Goal: Task Accomplishment & Management: Complete application form

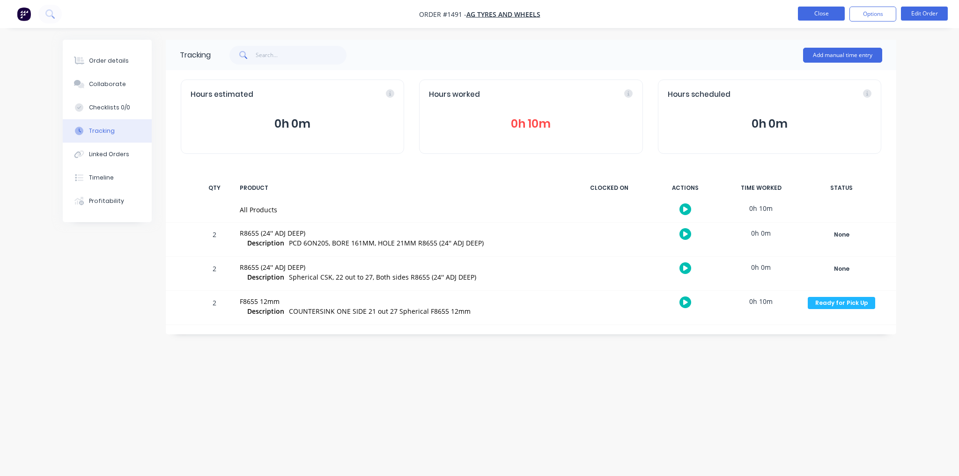
click at [809, 15] on button "Close" at bounding box center [821, 14] width 47 height 14
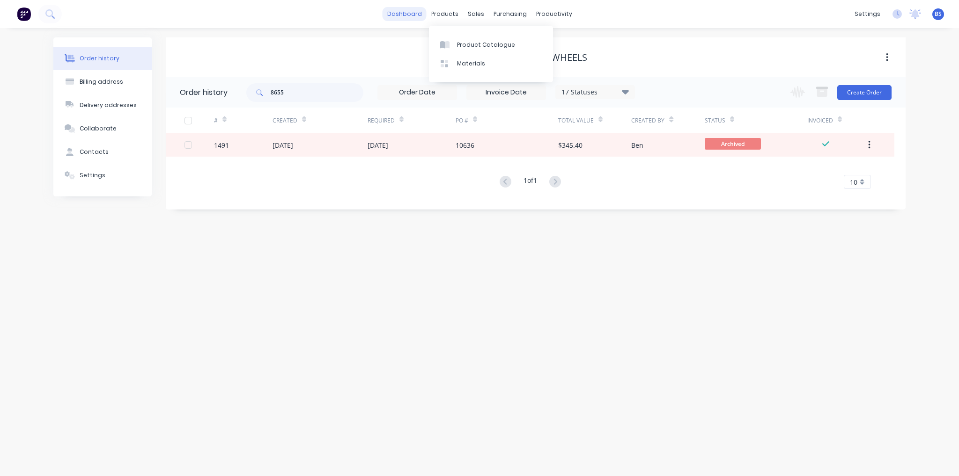
click at [420, 13] on link "dashboard" at bounding box center [404, 14] width 44 height 14
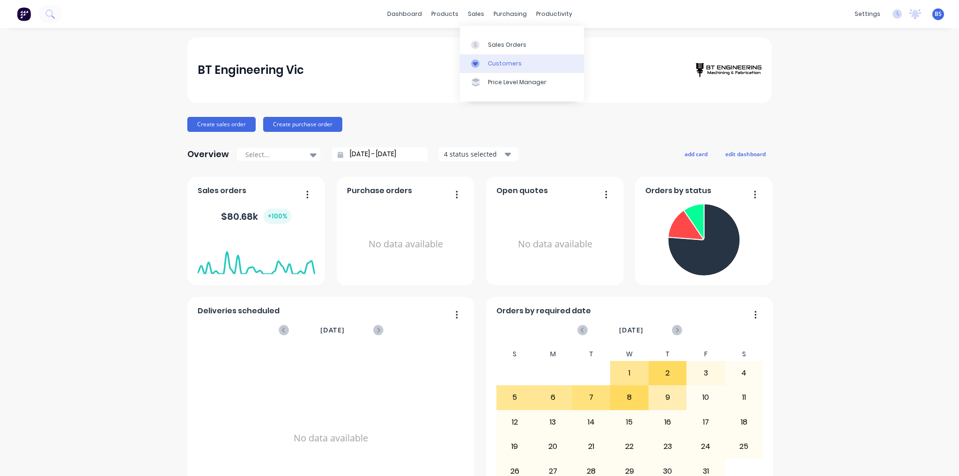
click at [508, 61] on div "Customers" at bounding box center [505, 63] width 34 height 8
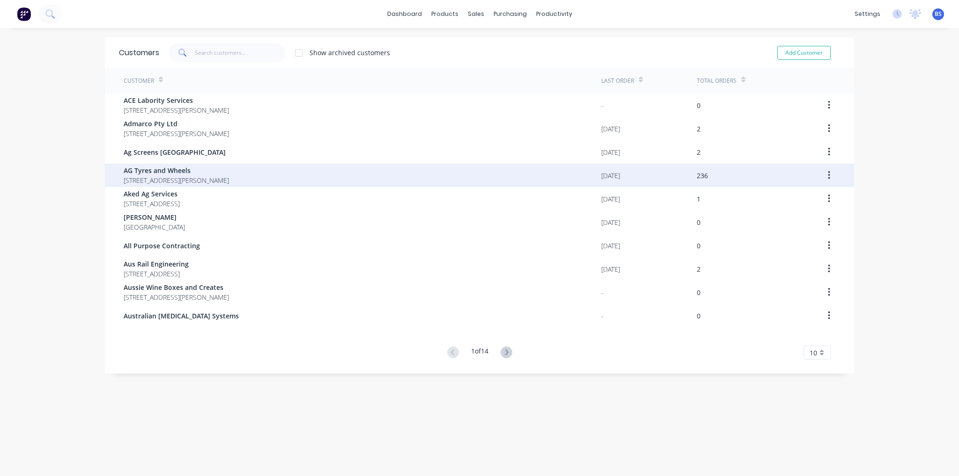
click at [190, 183] on span "[STREET_ADDRESS][PERSON_NAME]" at bounding box center [176, 181] width 105 height 10
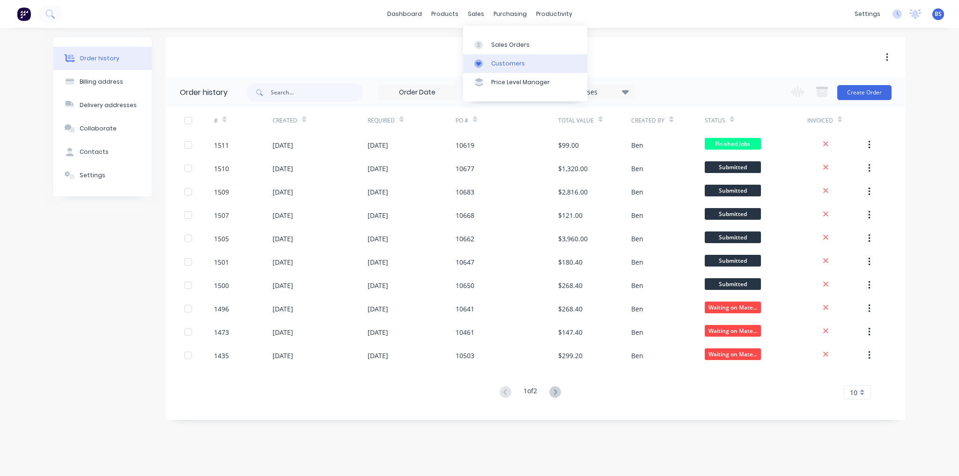
click at [502, 63] on div "Customers" at bounding box center [508, 63] width 34 height 8
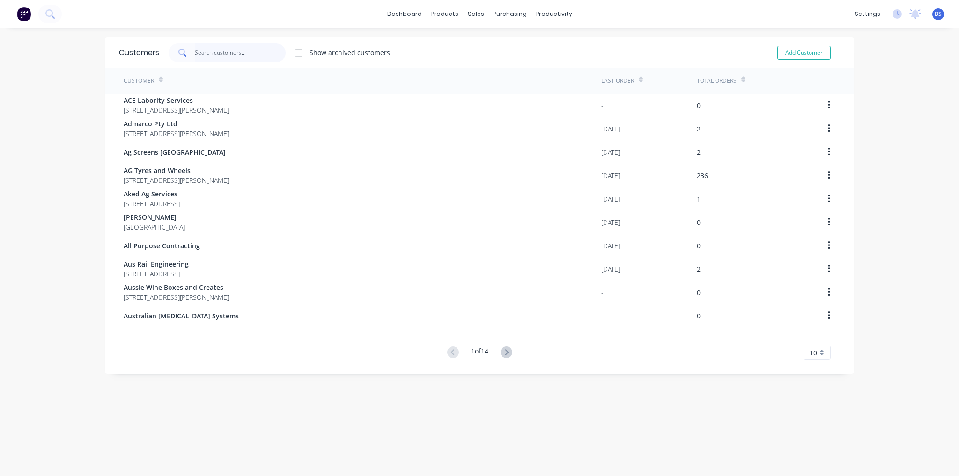
click at [221, 54] on input "text" at bounding box center [240, 53] width 91 height 19
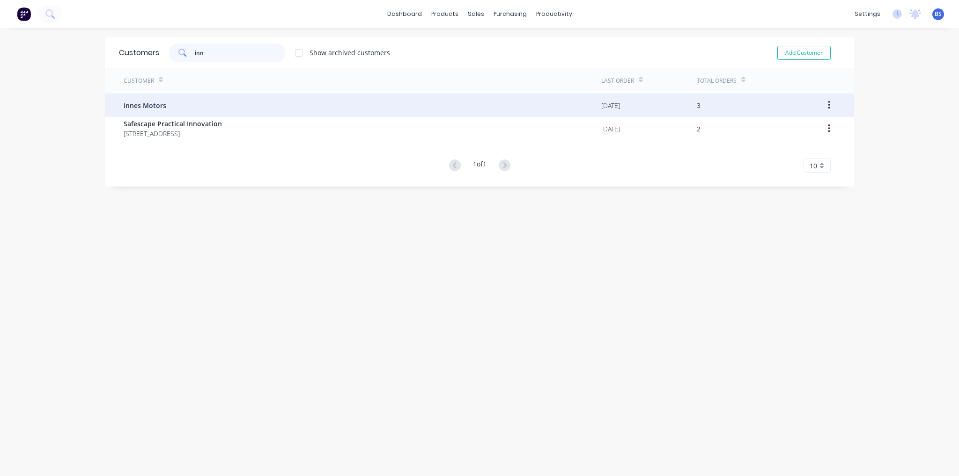
type input "inn"
click at [210, 100] on div "Innes Motors" at bounding box center [362, 105] width 477 height 23
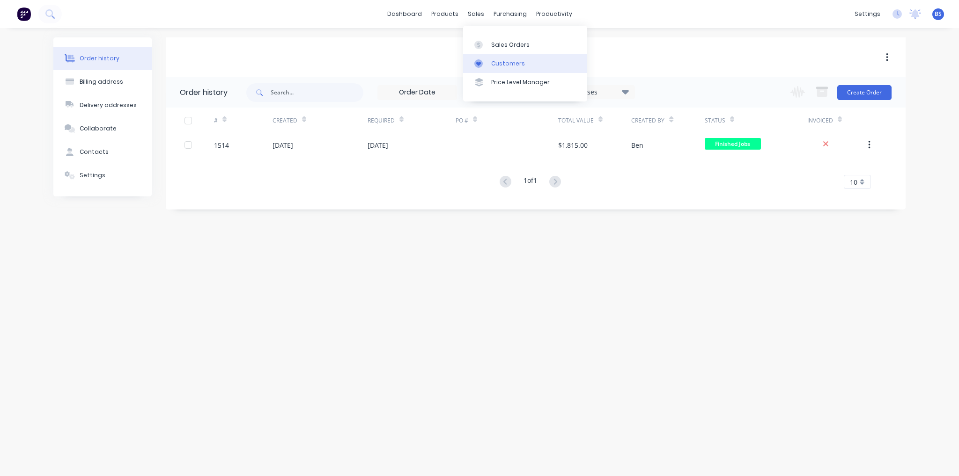
click at [500, 66] on div "Customers" at bounding box center [508, 63] width 34 height 8
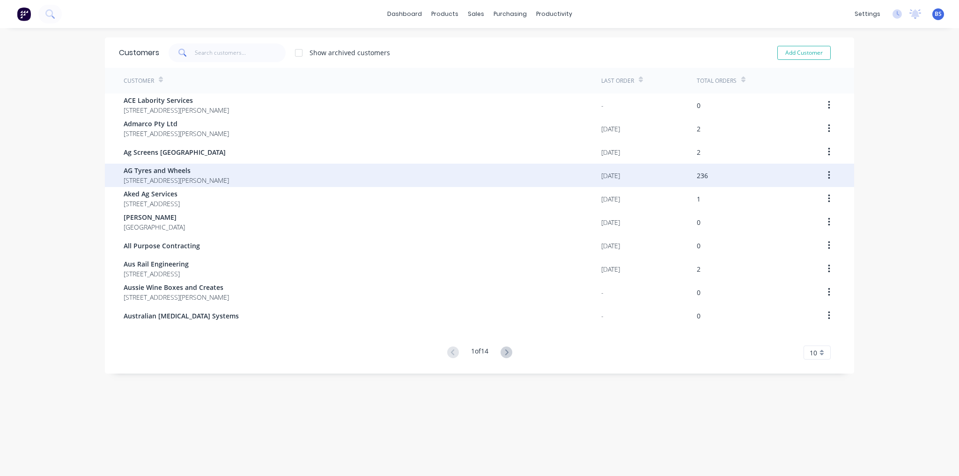
click at [221, 168] on span "AG Tyres and Wheels" at bounding box center [176, 171] width 105 height 10
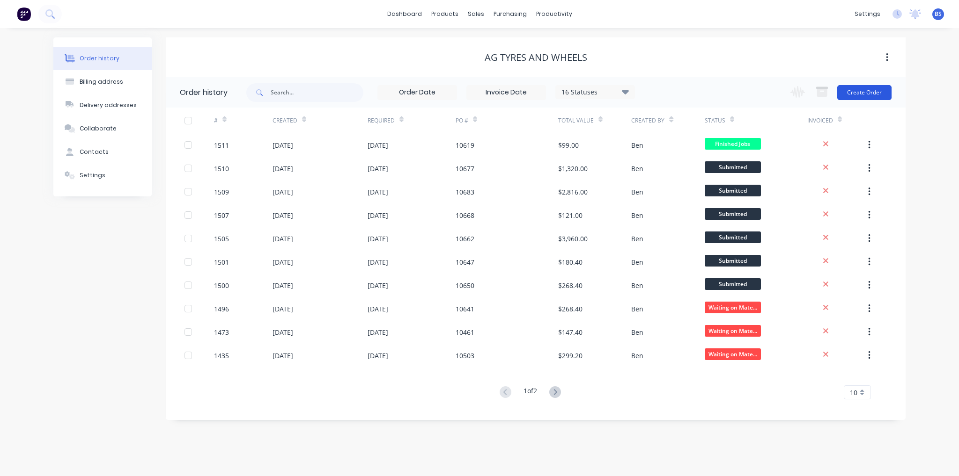
click at [859, 91] on button "Create Order" at bounding box center [864, 92] width 54 height 15
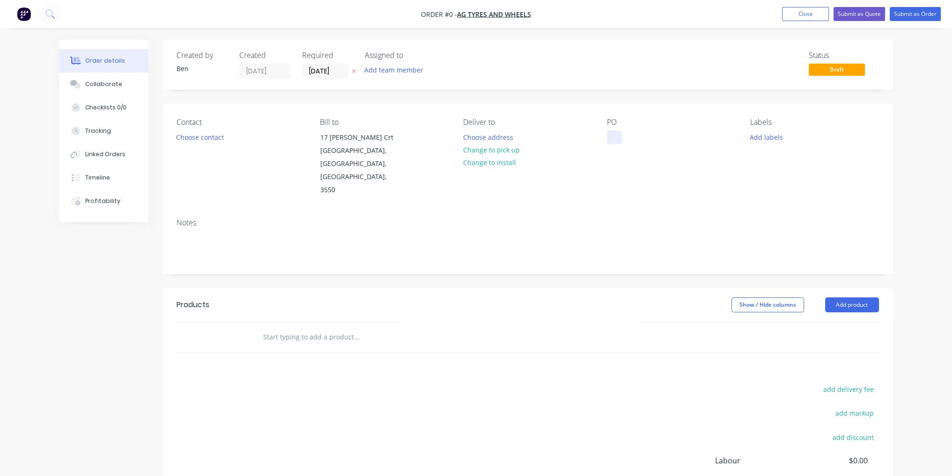
click at [612, 138] on div at bounding box center [614, 138] width 15 height 14
click at [835, 284] on div "Order details Collaborate Checklists 0/0 Tracking Linked Orders Timeline Profit…" at bounding box center [476, 316] width 852 height 552
click at [845, 298] on button "Add product" at bounding box center [852, 305] width 54 height 15
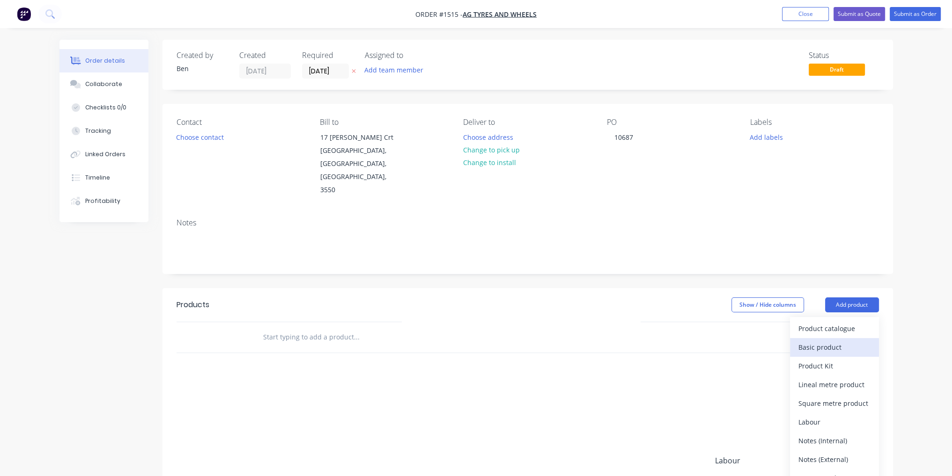
click at [835, 341] on div "Basic product" at bounding box center [834, 348] width 72 height 14
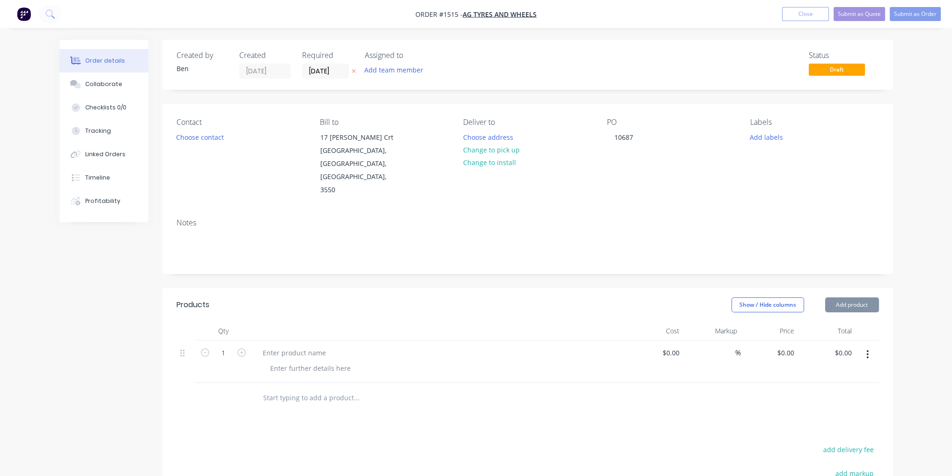
click at [842, 298] on button "Add product" at bounding box center [852, 305] width 54 height 15
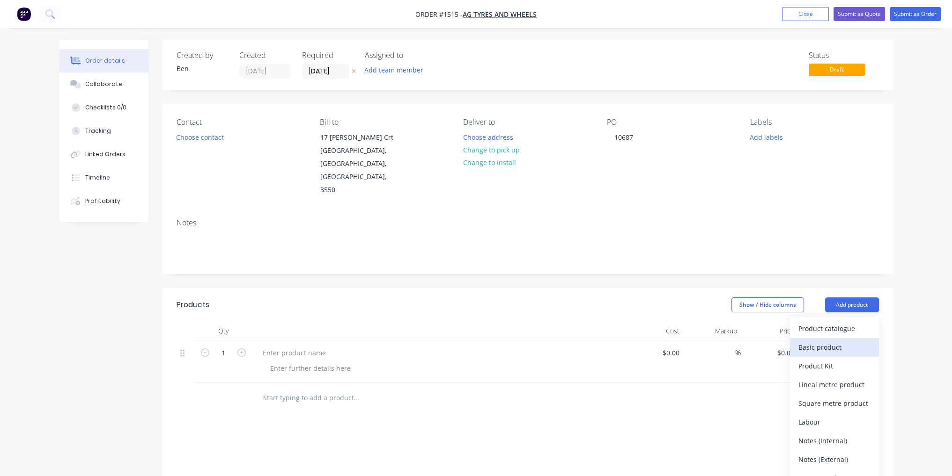
click at [849, 341] on div "Basic product" at bounding box center [834, 348] width 72 height 14
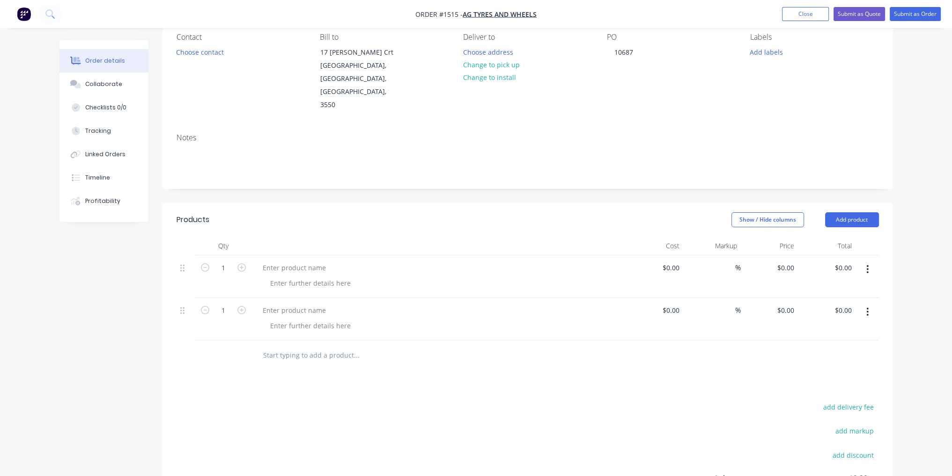
scroll to position [140, 0]
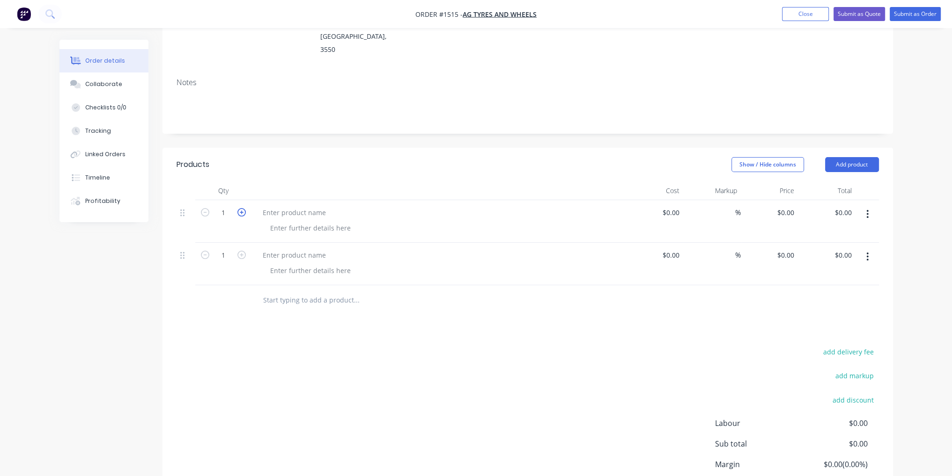
click at [240, 208] on icon "button" at bounding box center [241, 212] width 8 height 8
type input "2"
click at [242, 251] on icon "button" at bounding box center [241, 255] width 8 height 8
type input "2"
paste div
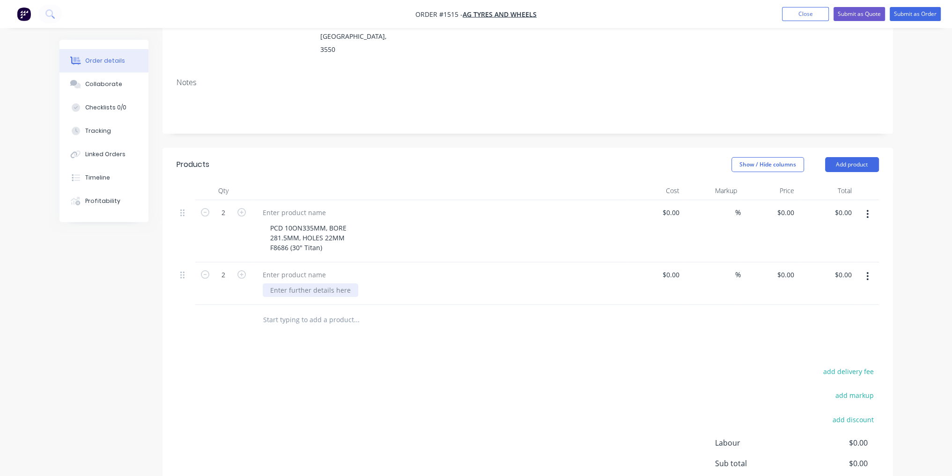
click at [275, 284] on div at bounding box center [310, 291] width 95 height 14
paste div
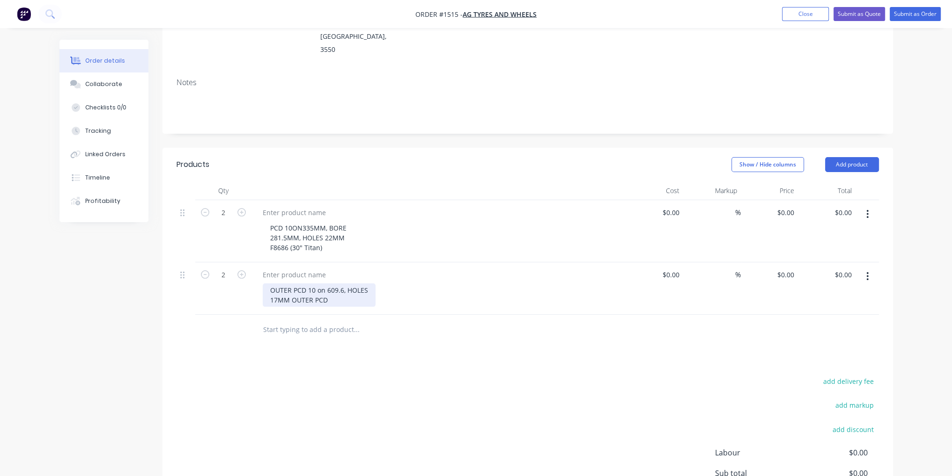
click at [356, 284] on div "OUTER PCD 10 on 609.6, HOLES 17MM OUTER PCD" at bounding box center [319, 295] width 113 height 23
drag, startPoint x: 326, startPoint y: 221, endPoint x: 270, endPoint y: 220, distance: 56.2
click at [270, 221] on div "PCD 10ON335MM, BORE 281.5MM, HOLES 22MM F8686 (30" Titan)" at bounding box center [308, 237] width 91 height 33
copy div "F8686 (30" Titan)"
click at [286, 206] on div at bounding box center [294, 213] width 78 height 14
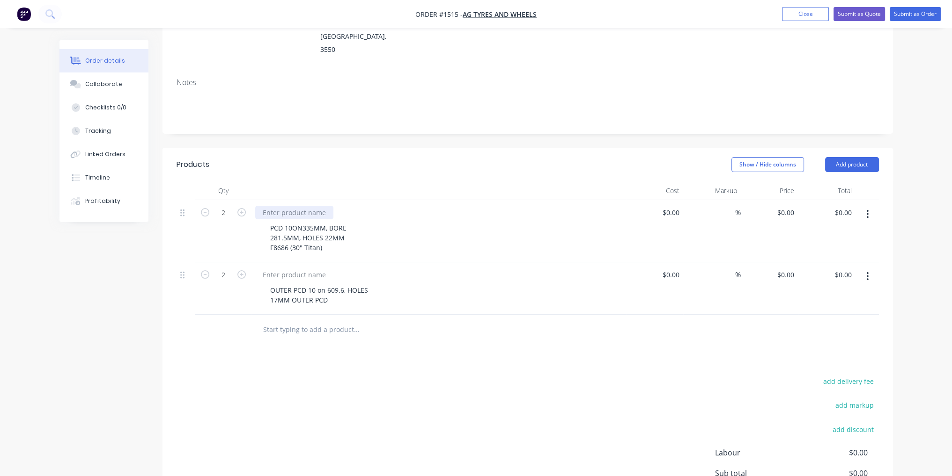
paste div
click at [299, 268] on div at bounding box center [294, 275] width 78 height 14
drag, startPoint x: 299, startPoint y: 251, endPoint x: 279, endPoint y: 243, distance: 21.4
paste div
click at [678, 206] on input at bounding box center [672, 213] width 22 height 14
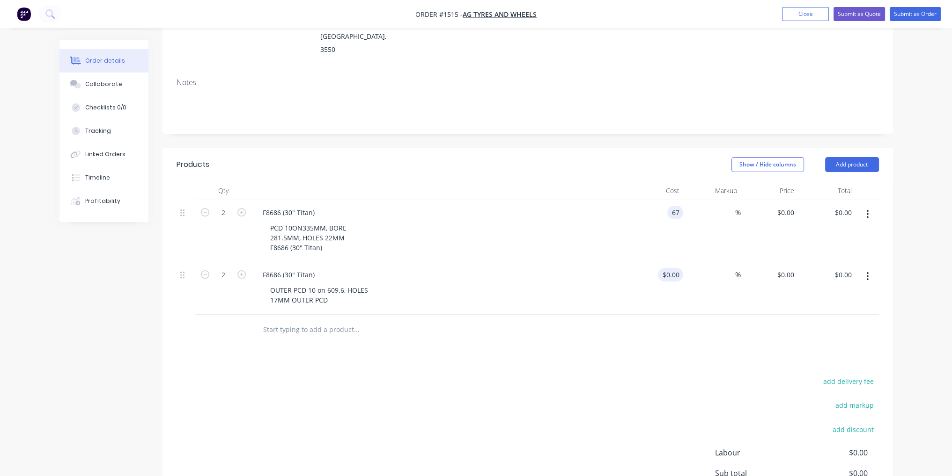
type input "$67.00"
type input "$134.00"
click at [676, 268] on input at bounding box center [677, 275] width 11 height 14
type input "$66.00"
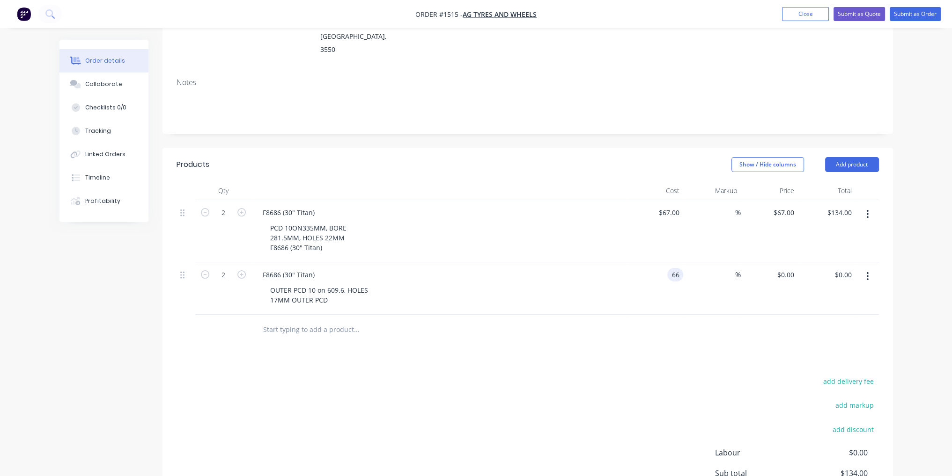
type input "$66.00"
type input "$132.00"
click at [674, 326] on div "Products Show / Hide columns Add product Qty Cost Markup Price Total 2 F8686 (3…" at bounding box center [527, 359] width 730 height 422
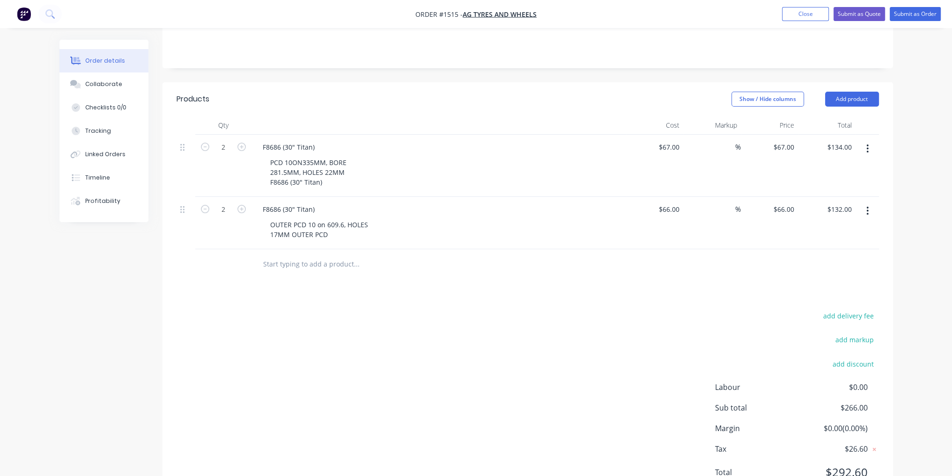
scroll to position [221, 0]
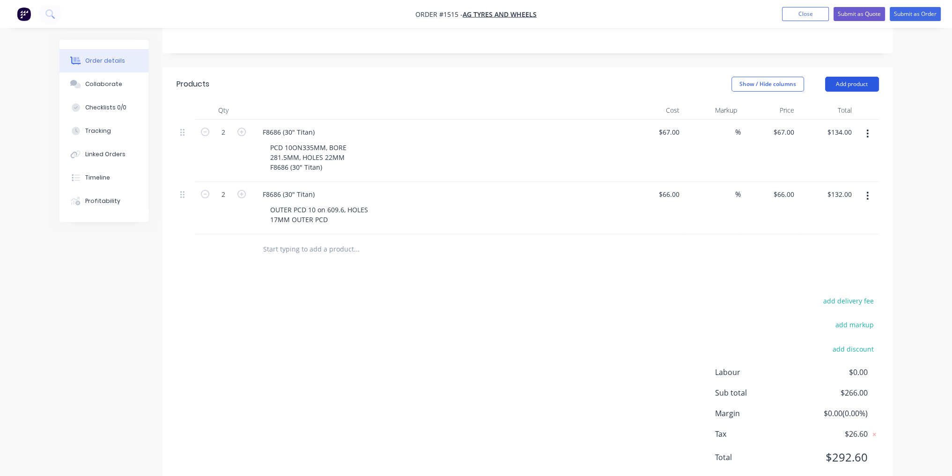
click at [865, 77] on button "Add product" at bounding box center [852, 84] width 54 height 15
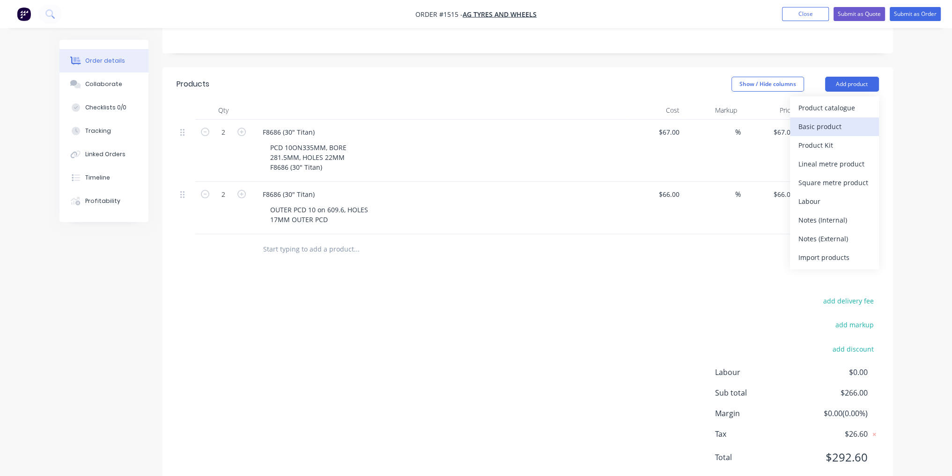
click at [857, 117] on button "Basic product" at bounding box center [834, 126] width 89 height 19
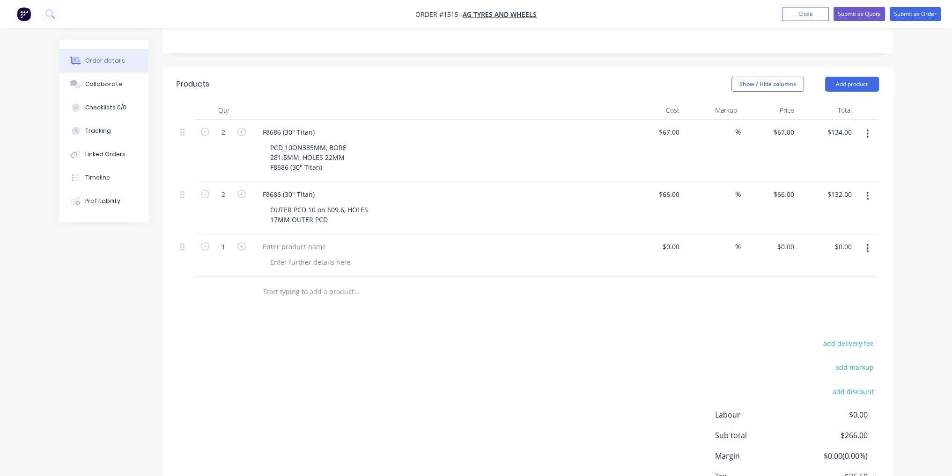
click at [865, 240] on button "button" at bounding box center [867, 248] width 22 height 17
click at [842, 322] on div "Delete" at bounding box center [834, 329] width 72 height 14
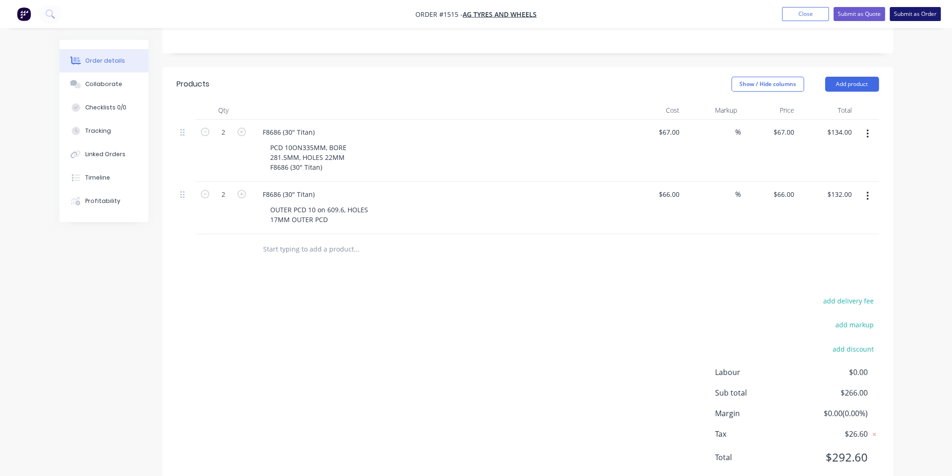
click at [916, 14] on button "Submit as Order" at bounding box center [914, 14] width 51 height 14
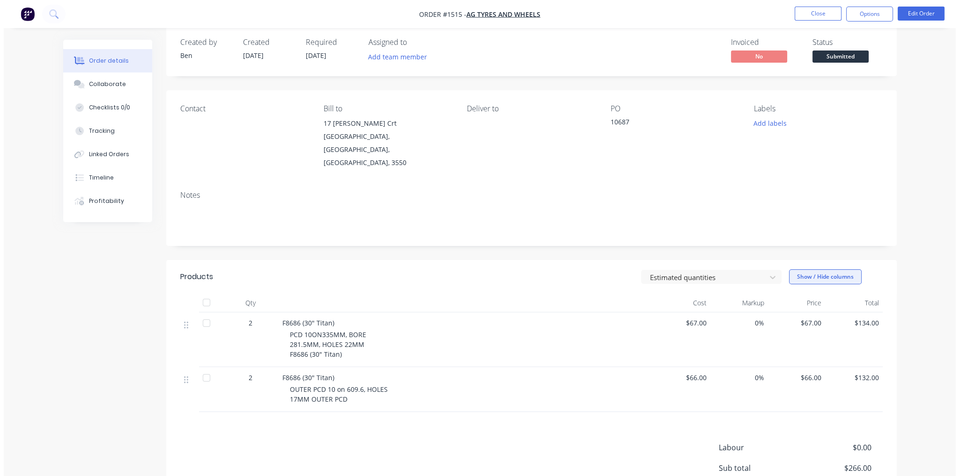
scroll to position [0, 0]
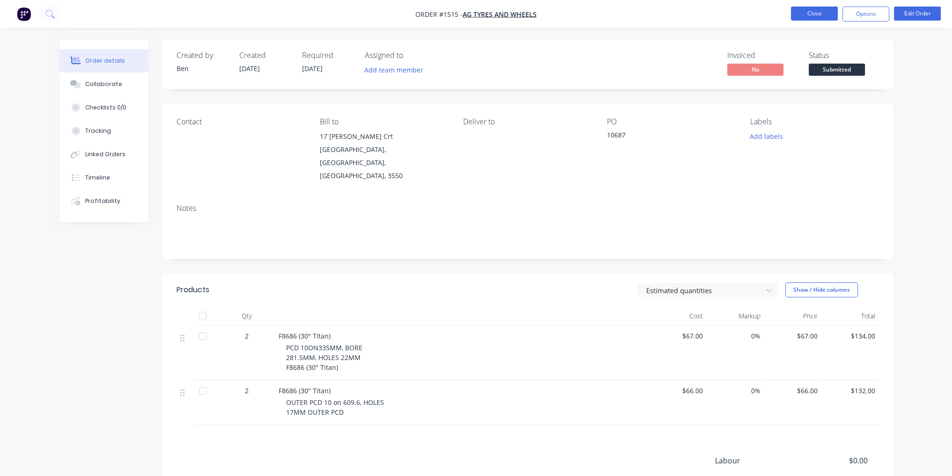
click at [828, 12] on button "Close" at bounding box center [814, 14] width 47 height 14
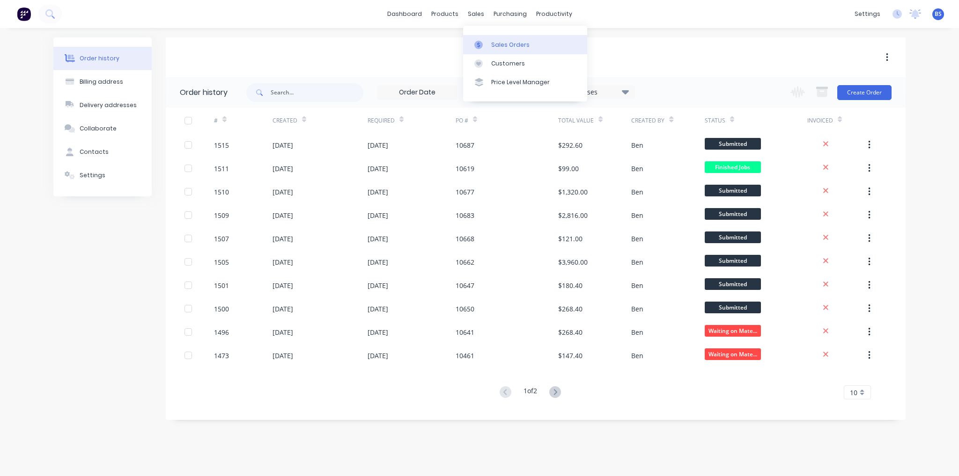
click at [527, 51] on link "Sales Orders" at bounding box center [525, 44] width 124 height 19
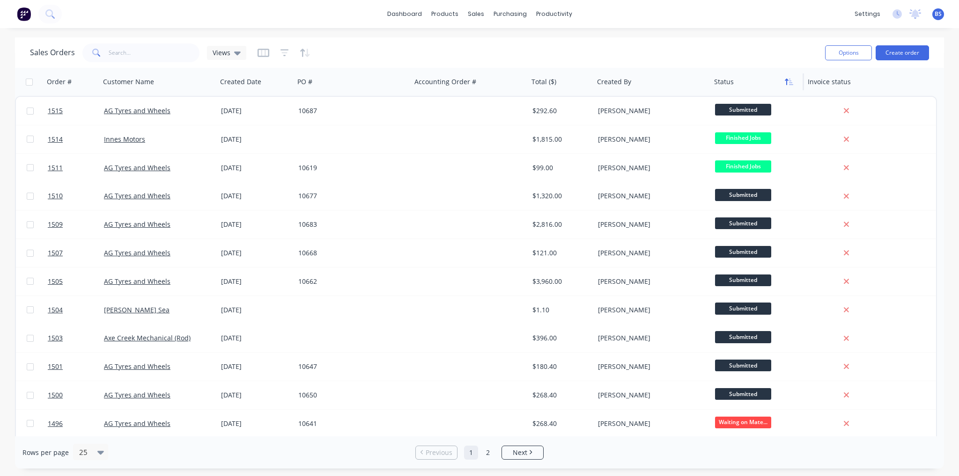
click at [791, 88] on button "button" at bounding box center [789, 82] width 14 height 14
